Goal: Task Accomplishment & Management: Manage account settings

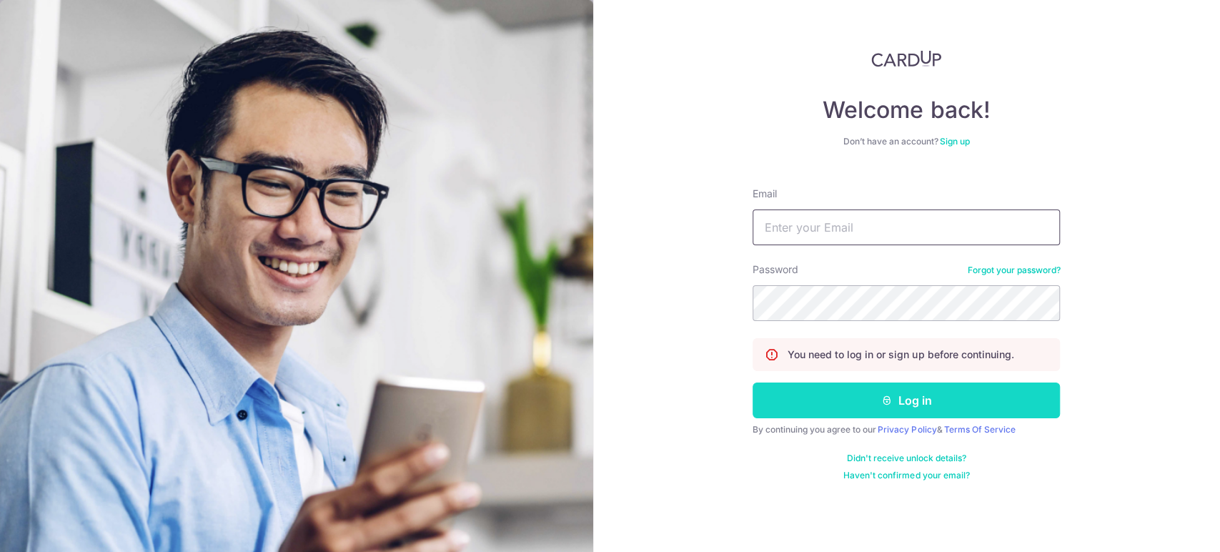
type input "[EMAIL_ADDRESS][DOMAIN_NAME]"
click at [963, 399] on button "Log in" at bounding box center [905, 400] width 307 height 36
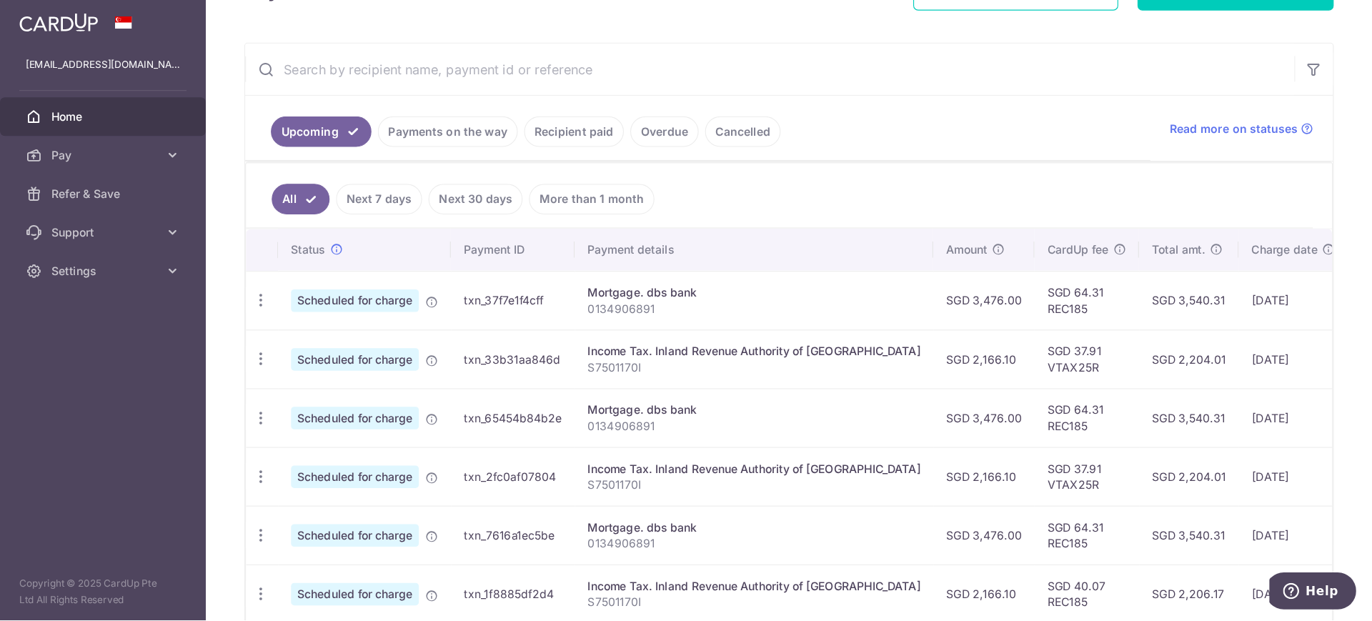
scroll to position [250, 0]
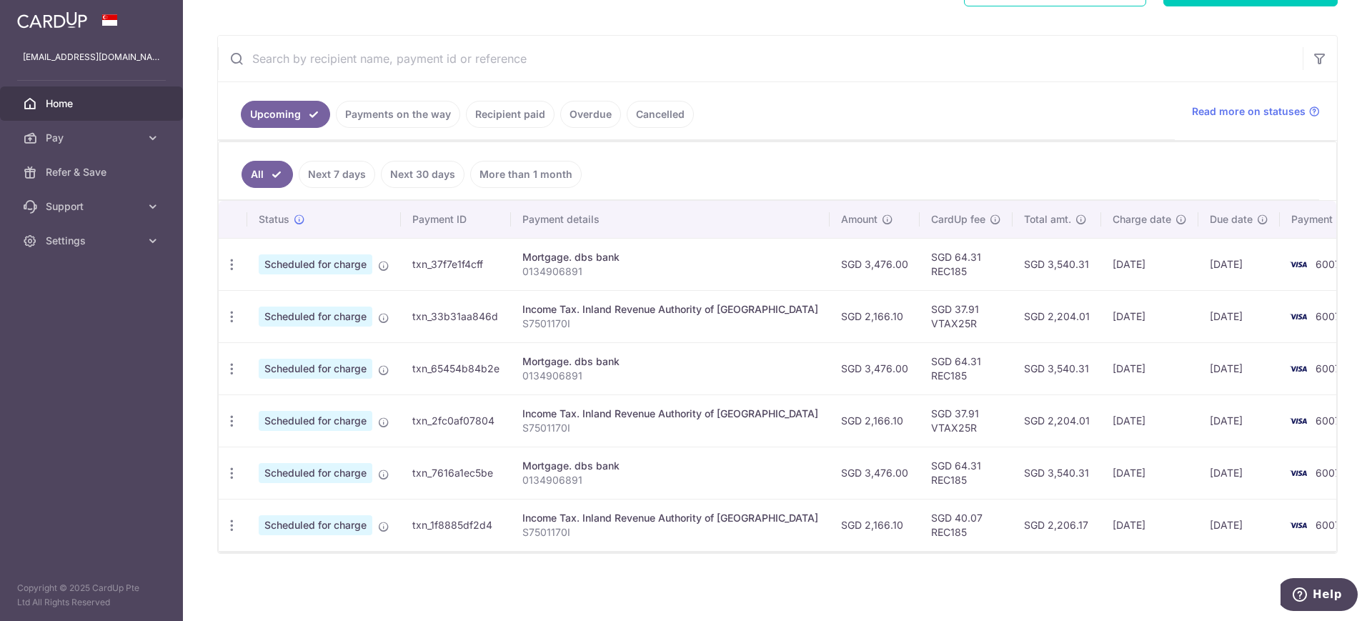
click at [512, 107] on link "Recipient paid" at bounding box center [510, 114] width 89 height 27
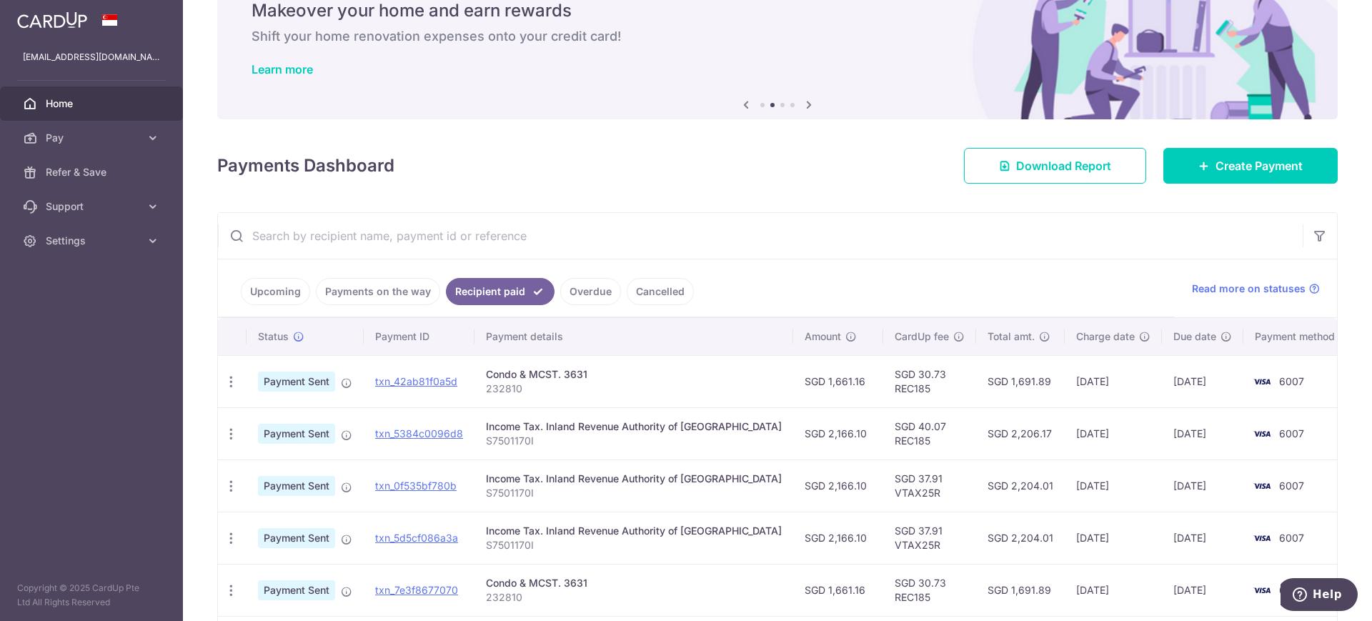
scroll to position [0, 0]
